Goal: Information Seeking & Learning: Check status

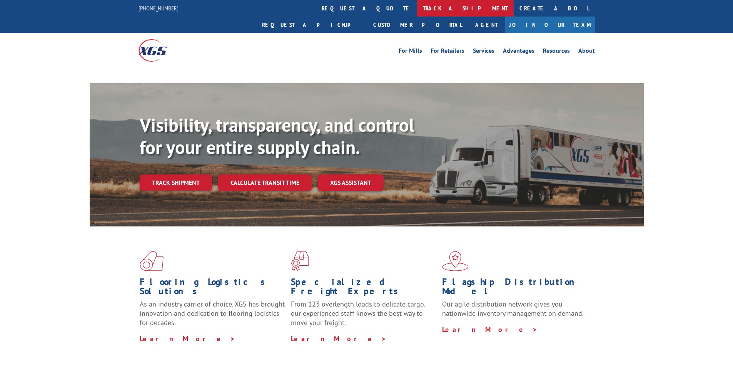
click at [417, 11] on link "track a shipment" at bounding box center [465, 8] width 97 height 17
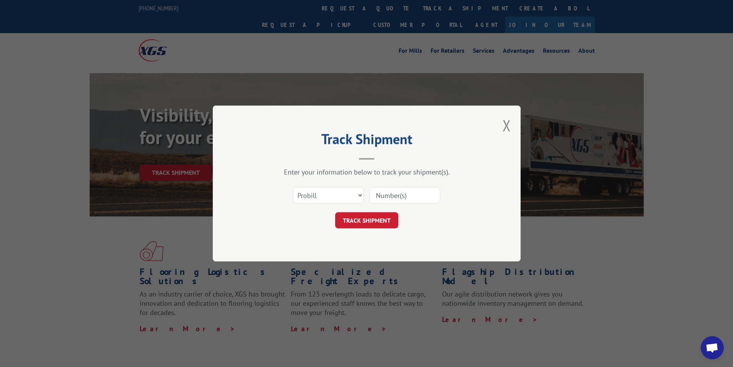
click at [359, 192] on select "Select category... Probill BOL PO" at bounding box center [328, 195] width 71 height 16
select select "bol"
click at [293, 187] on select "Select category... Probill BOL PO" at bounding box center [328, 195] width 71 height 16
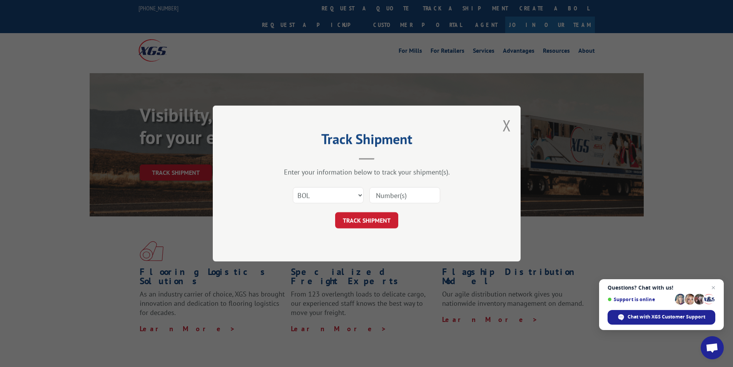
click at [388, 196] on input at bounding box center [404, 195] width 71 height 16
type input "54396828"
click at [375, 218] on button "TRACK SHIPMENT" at bounding box center [366, 220] width 63 height 16
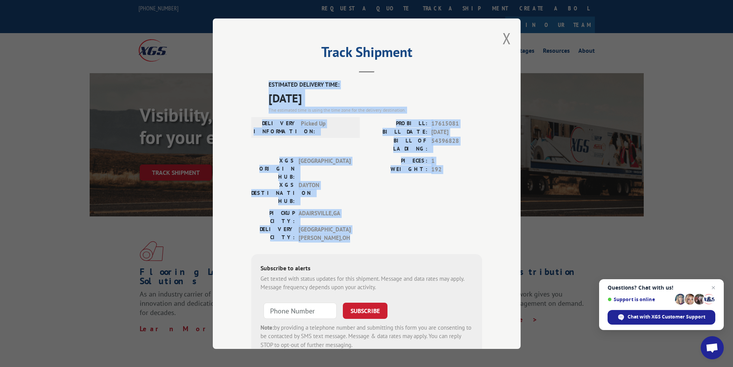
drag, startPoint x: 262, startPoint y: 84, endPoint x: 353, endPoint y: 195, distance: 142.9
click at [353, 195] on div "Track Shipment ESTIMATED DELIVERY TIME: 09/18/2025 The estimated time is using …" at bounding box center [367, 183] width 308 height 330
copy div "ESTIMATED DELIVERY TIME: 09/18/2025 The estimated time is using the time zone f…"
click at [502, 36] on button "Close modal" at bounding box center [506, 38] width 8 height 20
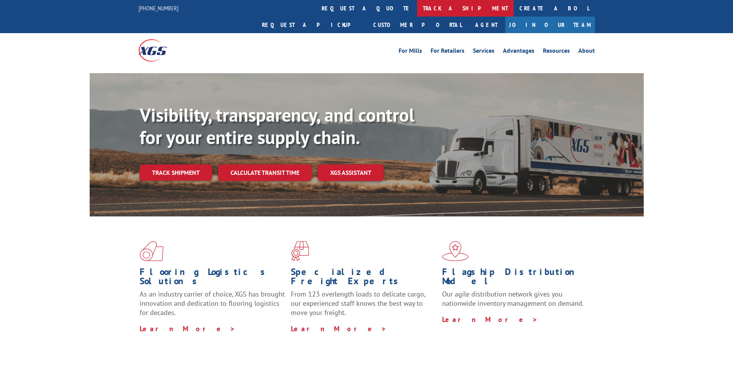
click at [417, 5] on link "track a shipment" at bounding box center [465, 8] width 97 height 17
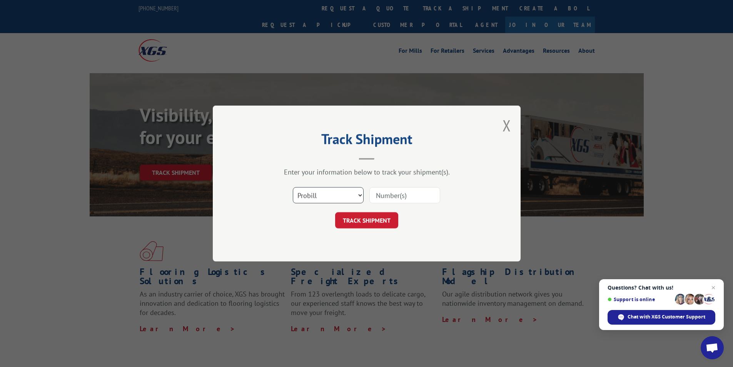
click at [361, 195] on select "Select category... Probill BOL PO" at bounding box center [328, 195] width 71 height 16
select select "bol"
click at [293, 187] on select "Select category... Probill BOL PO" at bounding box center [328, 195] width 71 height 16
click at [385, 194] on input at bounding box center [404, 195] width 71 height 16
type input "50865690"
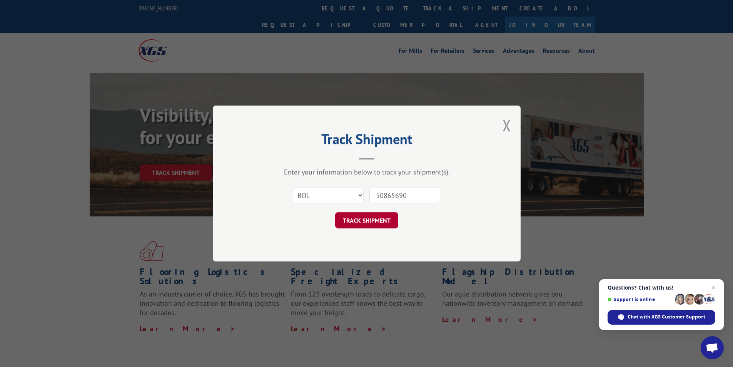
click at [375, 222] on button "TRACK SHIPMENT" at bounding box center [366, 220] width 63 height 16
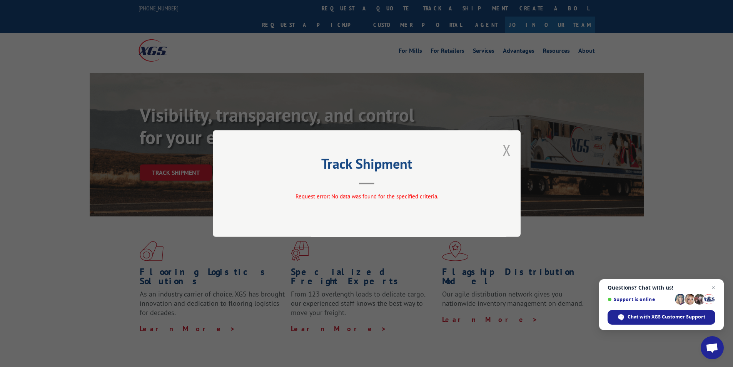
click at [508, 150] on button "Close modal" at bounding box center [506, 150] width 8 height 20
